Goal: Navigation & Orientation: Find specific page/section

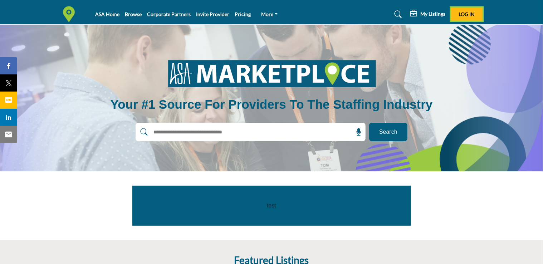
click at [465, 15] on span "Log In" at bounding box center [466, 14] width 16 height 6
click at [412, 14] on h5 "My Listings" at bounding box center [407, 14] width 25 height 6
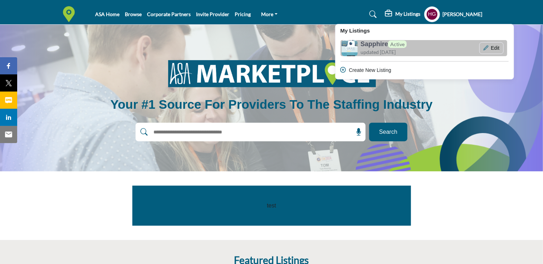
click at [370, 51] on span "updated [DATE]" at bounding box center [377, 52] width 35 height 8
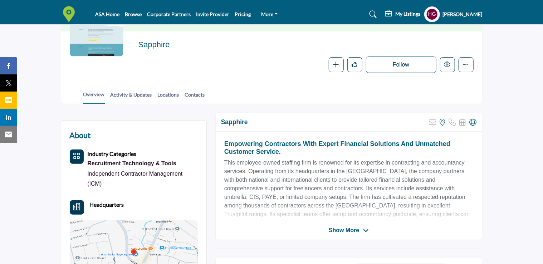
scroll to position [86, 0]
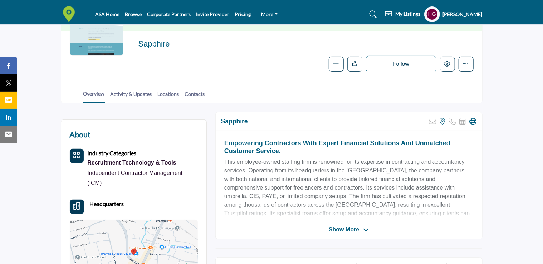
click at [351, 228] on span "Show More" at bounding box center [343, 229] width 30 height 9
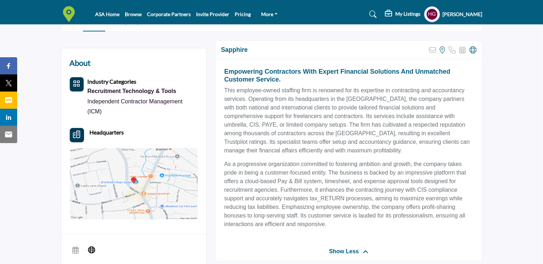
scroll to position [143, 0]
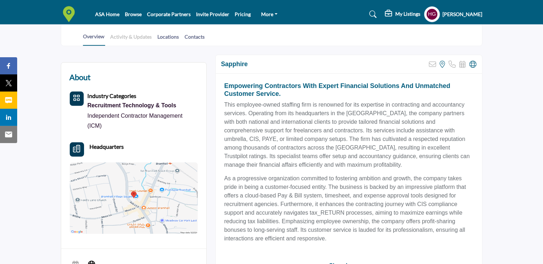
click at [133, 39] on link "Activity & Updates" at bounding box center [131, 39] width 42 height 13
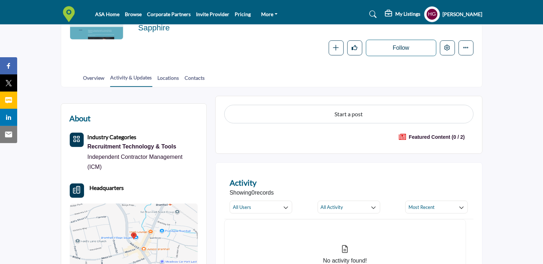
scroll to position [86, 0]
